Goal: Find specific page/section: Find specific page/section

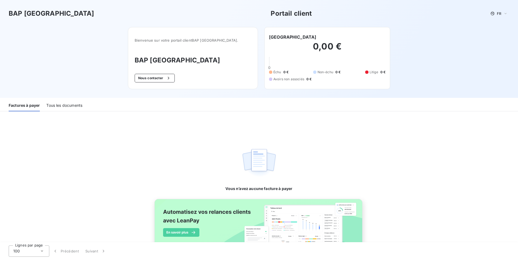
click at [71, 106] on div "Tous les documents" at bounding box center [64, 105] width 36 height 11
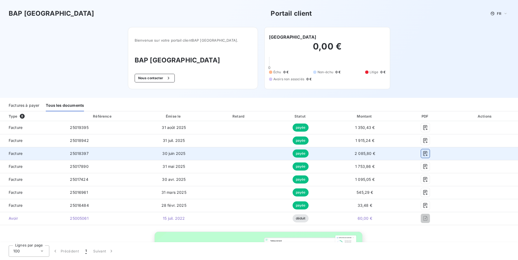
click at [422, 155] on icon "button" at bounding box center [424, 153] width 5 height 5
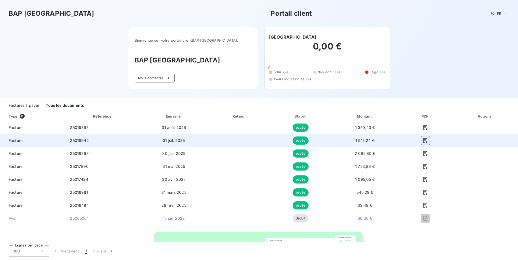
click at [423, 141] on icon "button" at bounding box center [424, 140] width 5 height 5
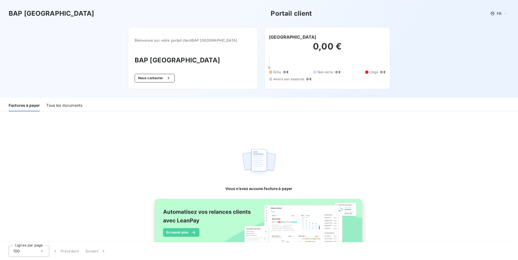
click at [60, 105] on div "Tous les documents" at bounding box center [64, 105] width 36 height 11
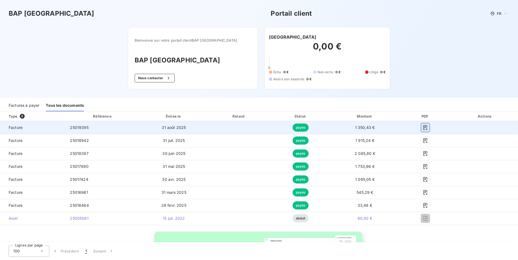
click at [423, 127] on icon "button" at bounding box center [425, 127] width 4 height 5
